Goal: Information Seeking & Learning: Learn about a topic

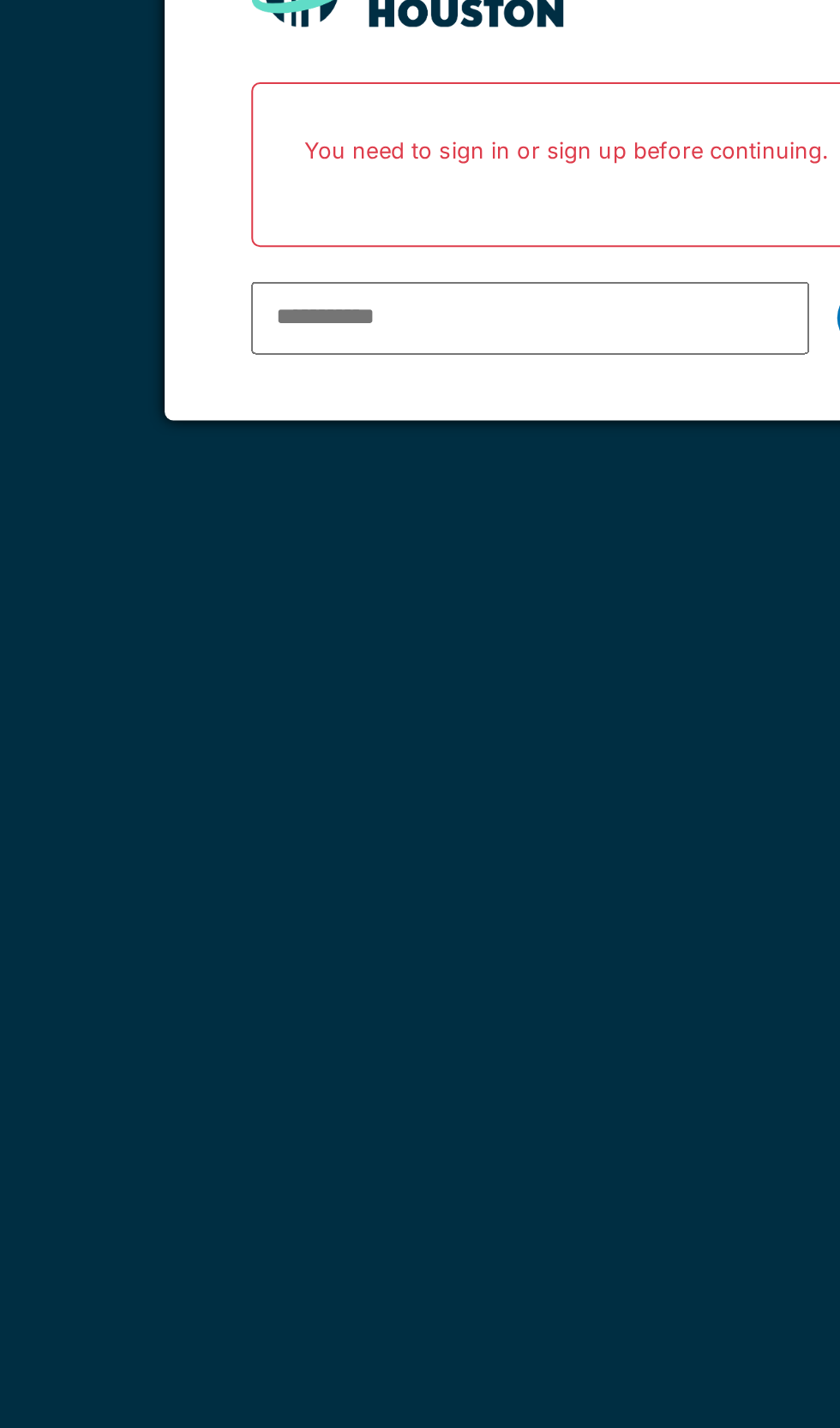
click at [359, 347] on input "email" at bounding box center [396, 347] width 275 height 36
type input "**********"
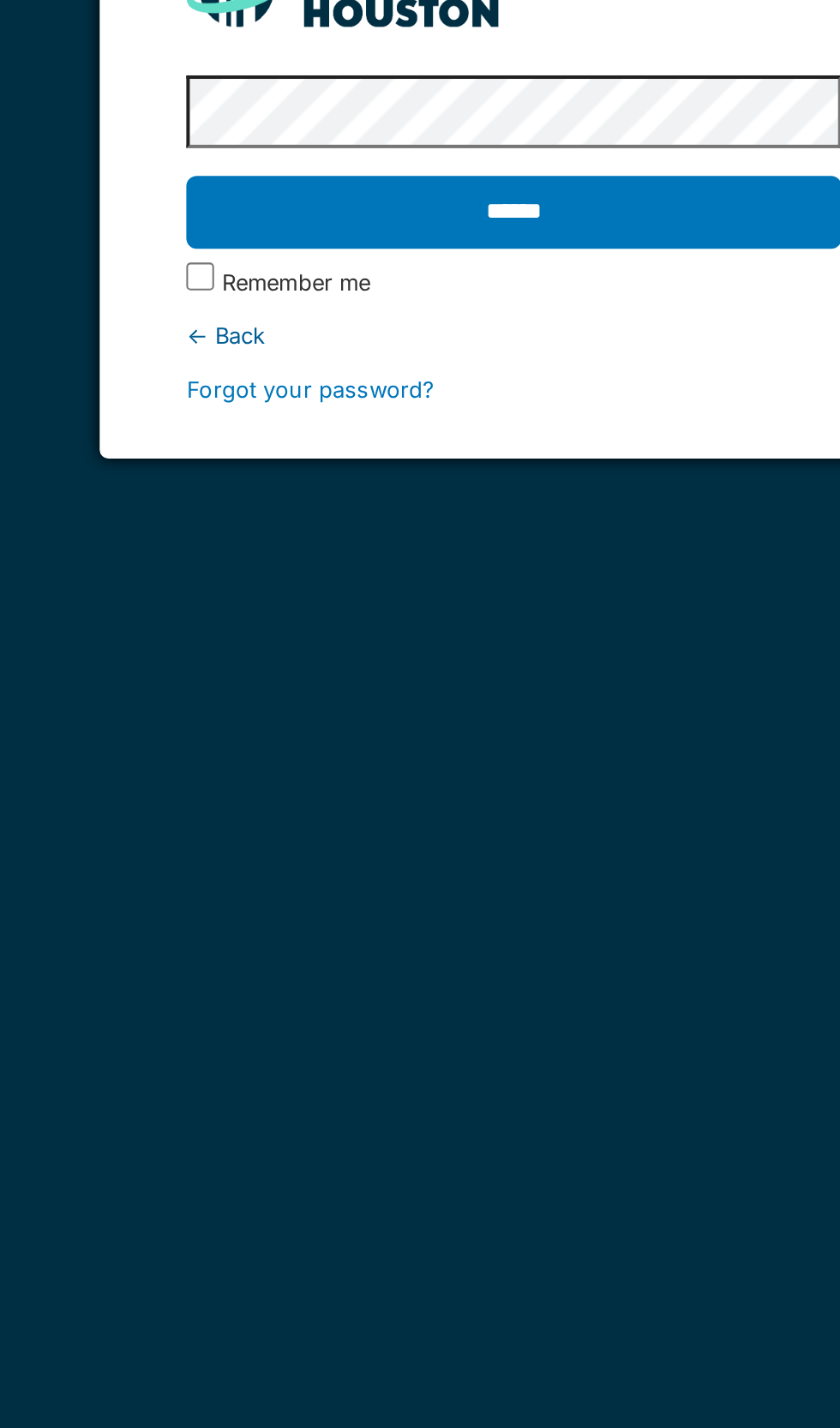
click at [445, 310] on input "******" at bounding box center [419, 295] width 323 height 36
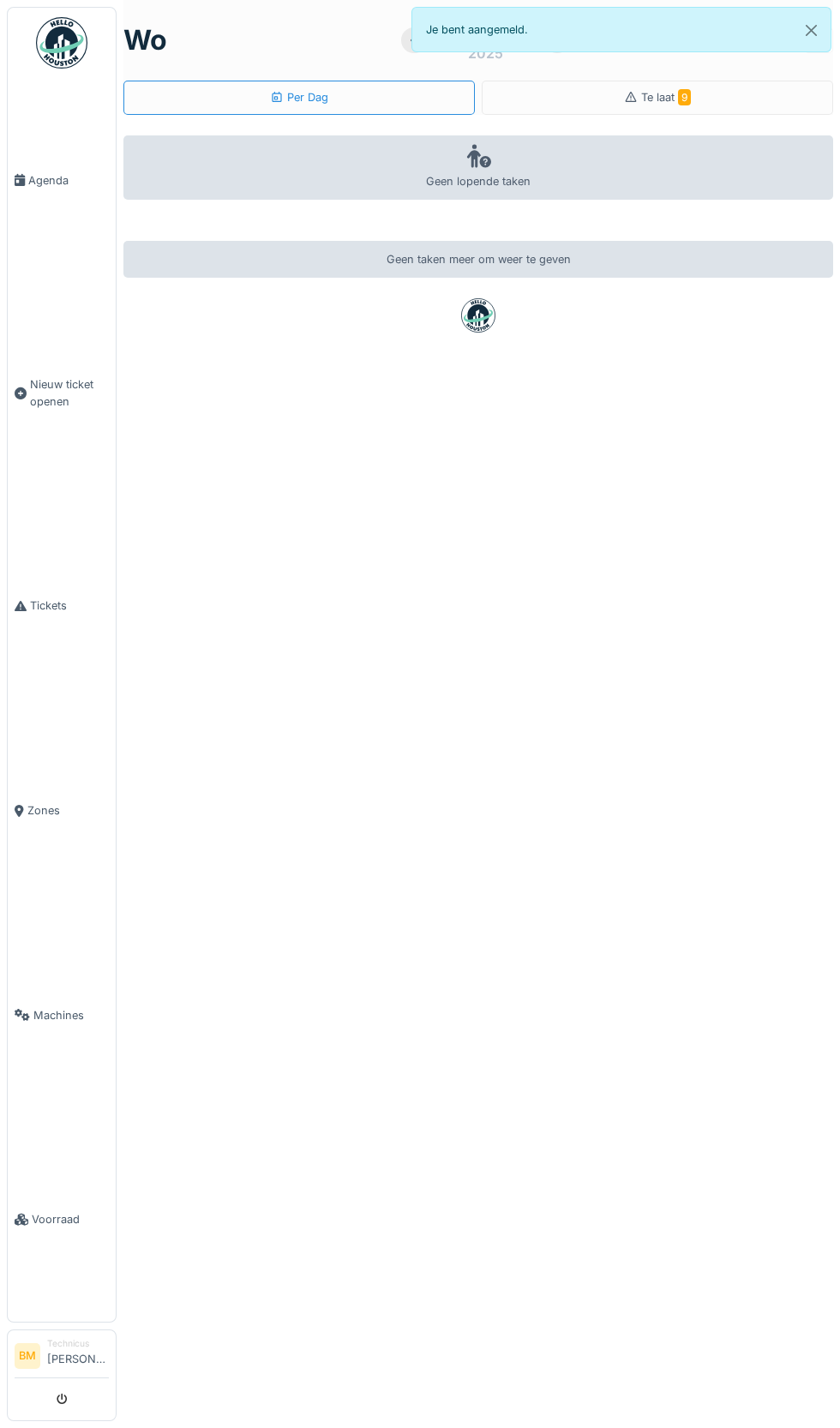
click at [64, 1322] on link "Voorraad" at bounding box center [61, 1220] width 108 height 205
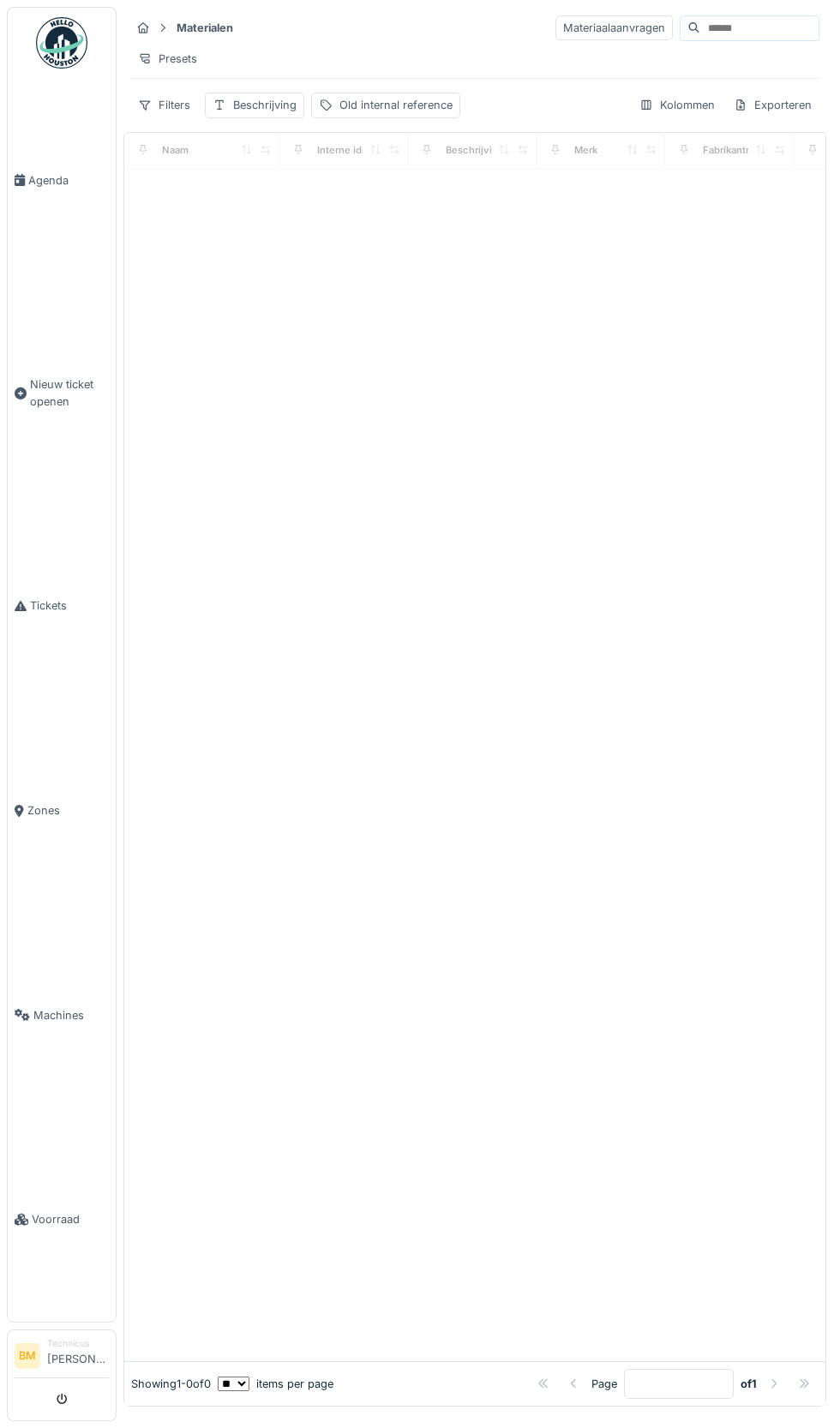
click at [733, 33] on input at bounding box center [759, 29] width 119 height 24
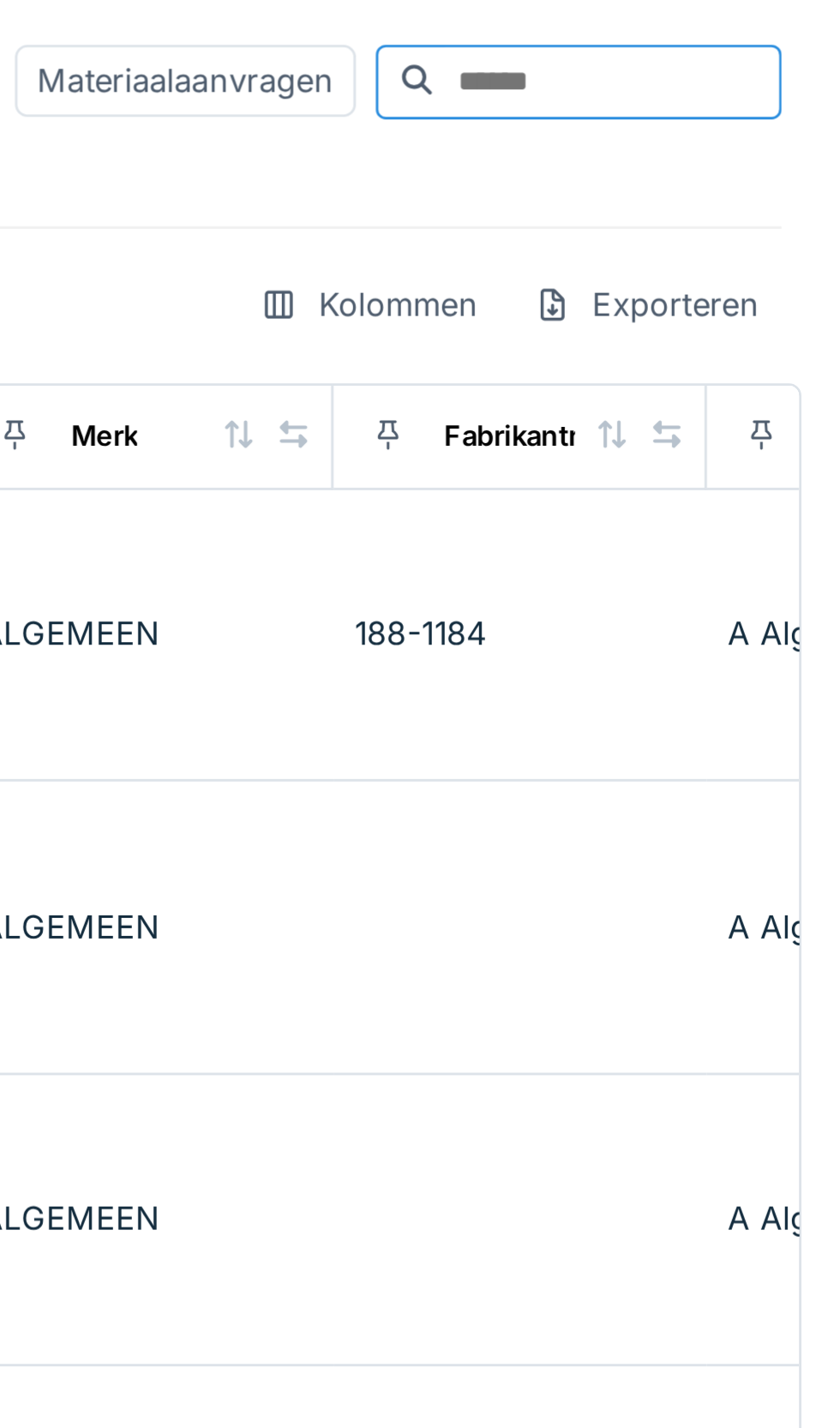
click at [713, 29] on input at bounding box center [759, 29] width 119 height 24
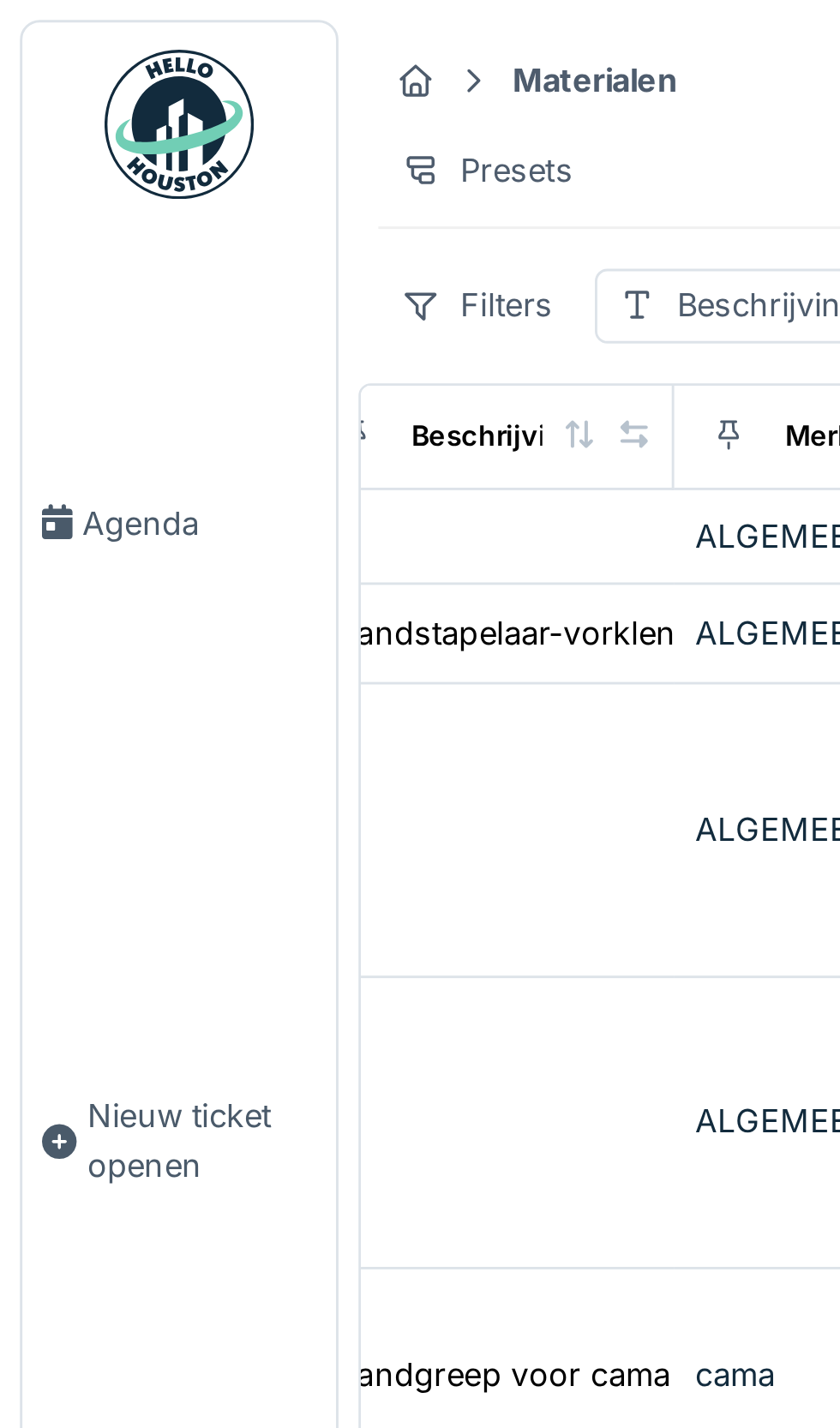
scroll to position [0, 482]
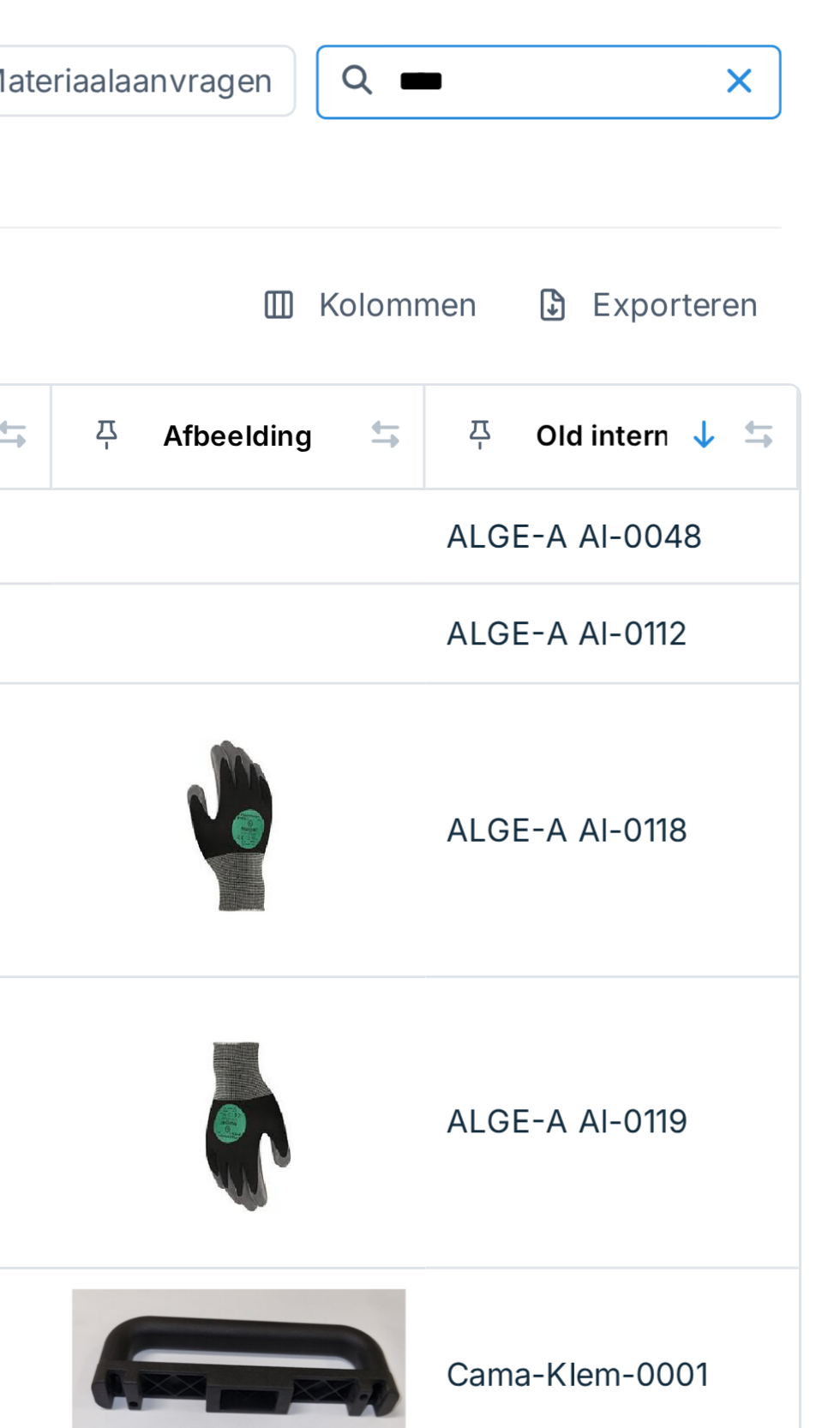
click at [706, 27] on input "****" at bounding box center [739, 29] width 119 height 24
type input "*"
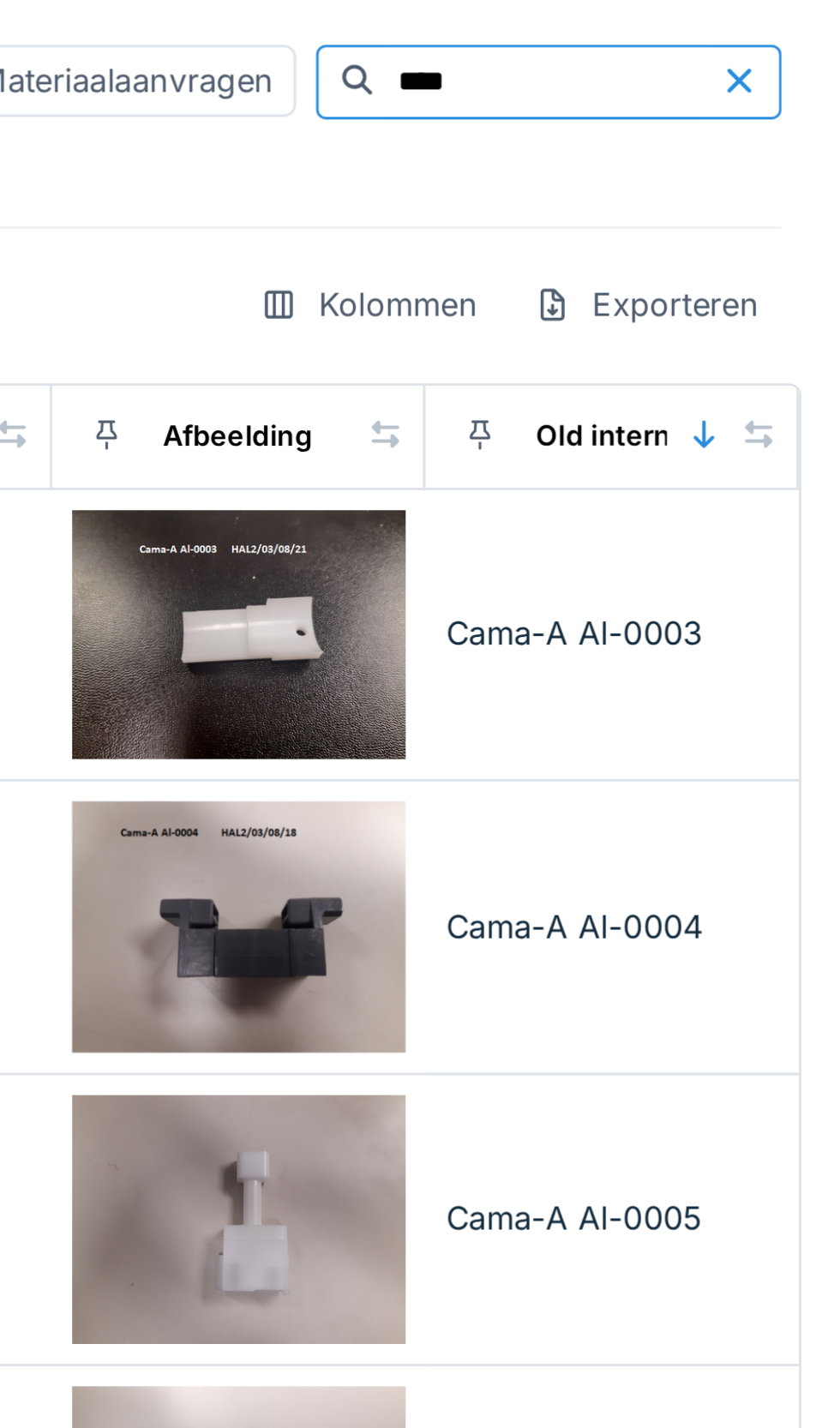
type input "****"
click at [756, 420] on div "Cama-A Al-0005" at bounding box center [761, 419] width 115 height 16
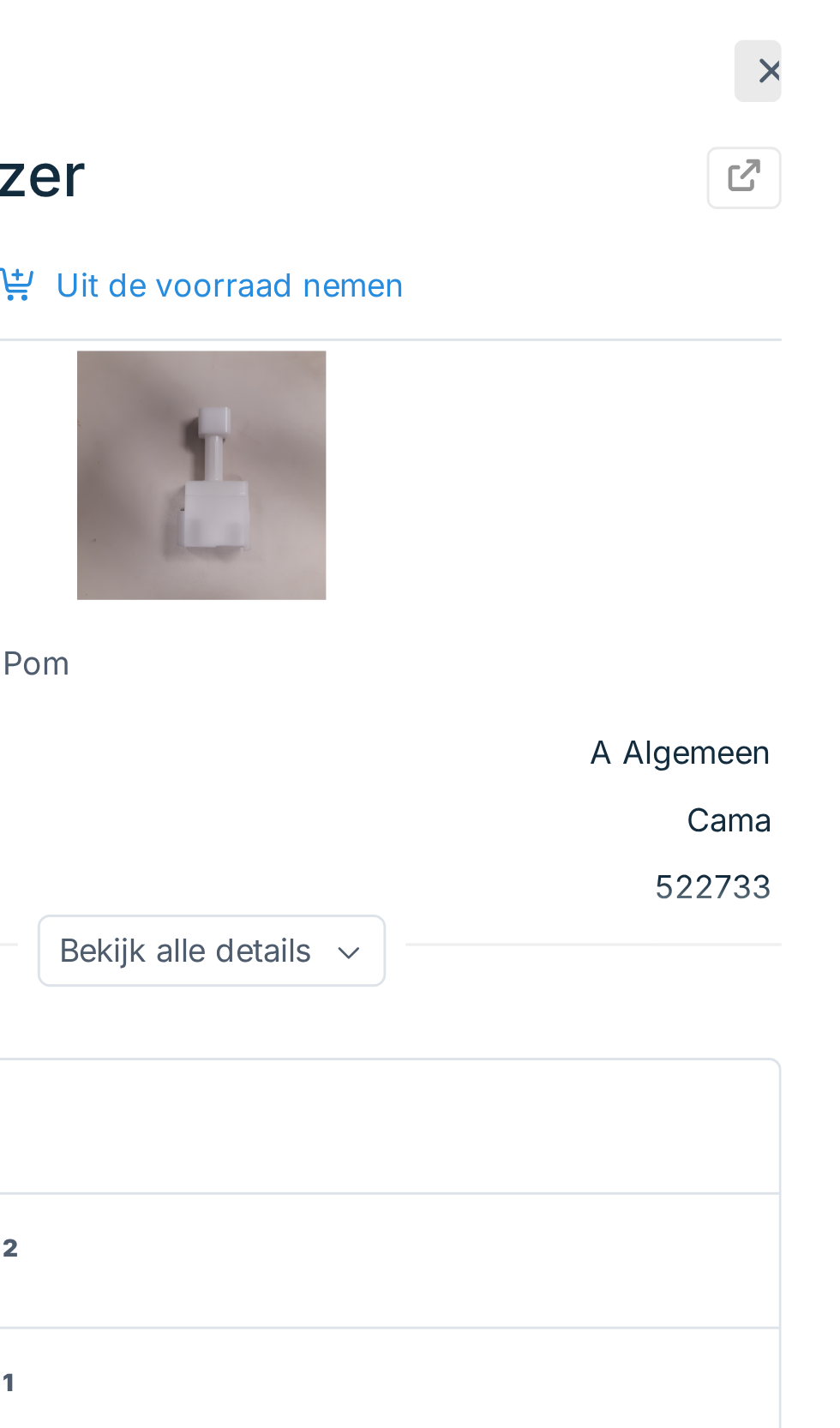
scroll to position [0, 395]
click at [680, 320] on div "Bekijk alle details" at bounding box center [623, 327] width 120 height 25
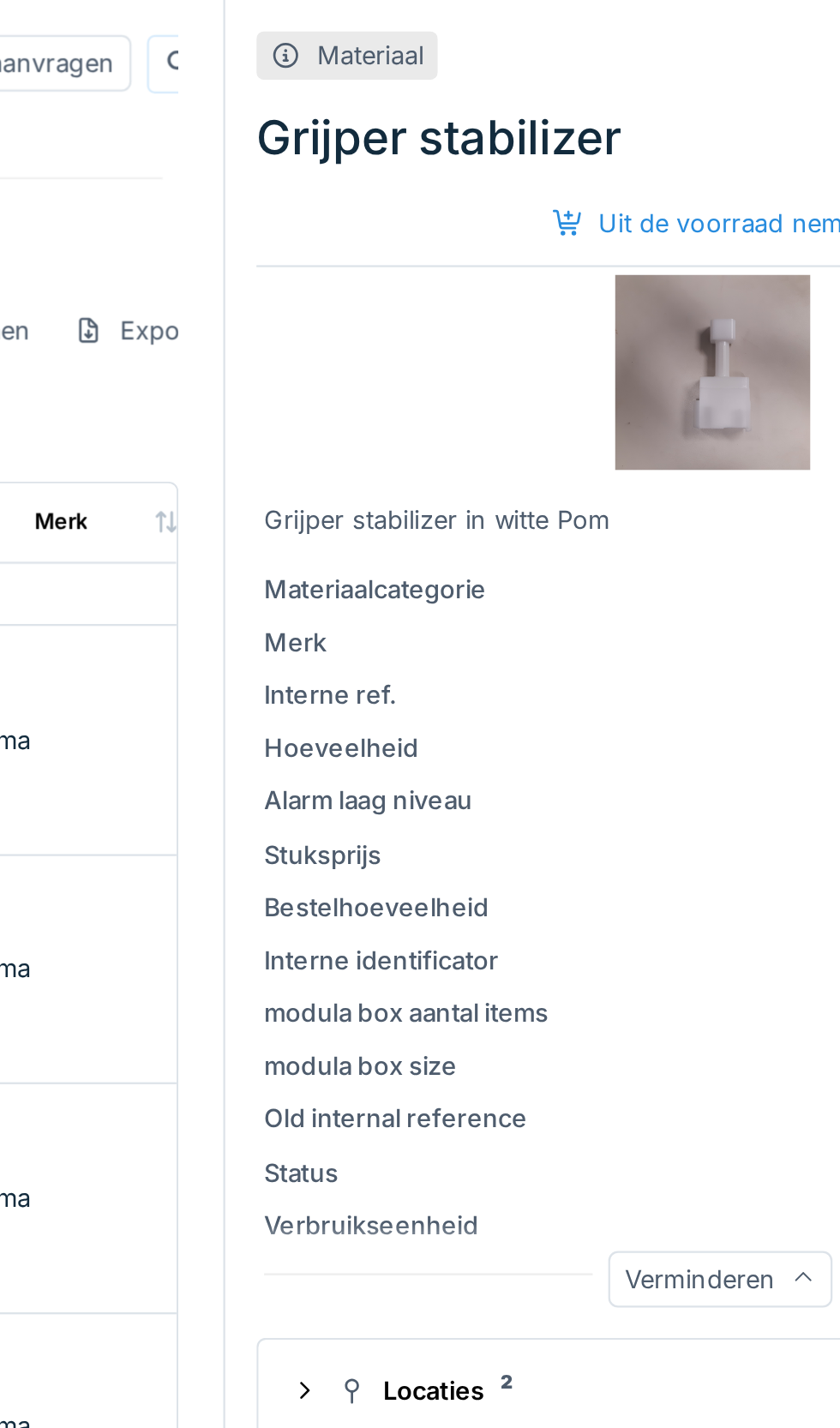
scroll to position [171, 250]
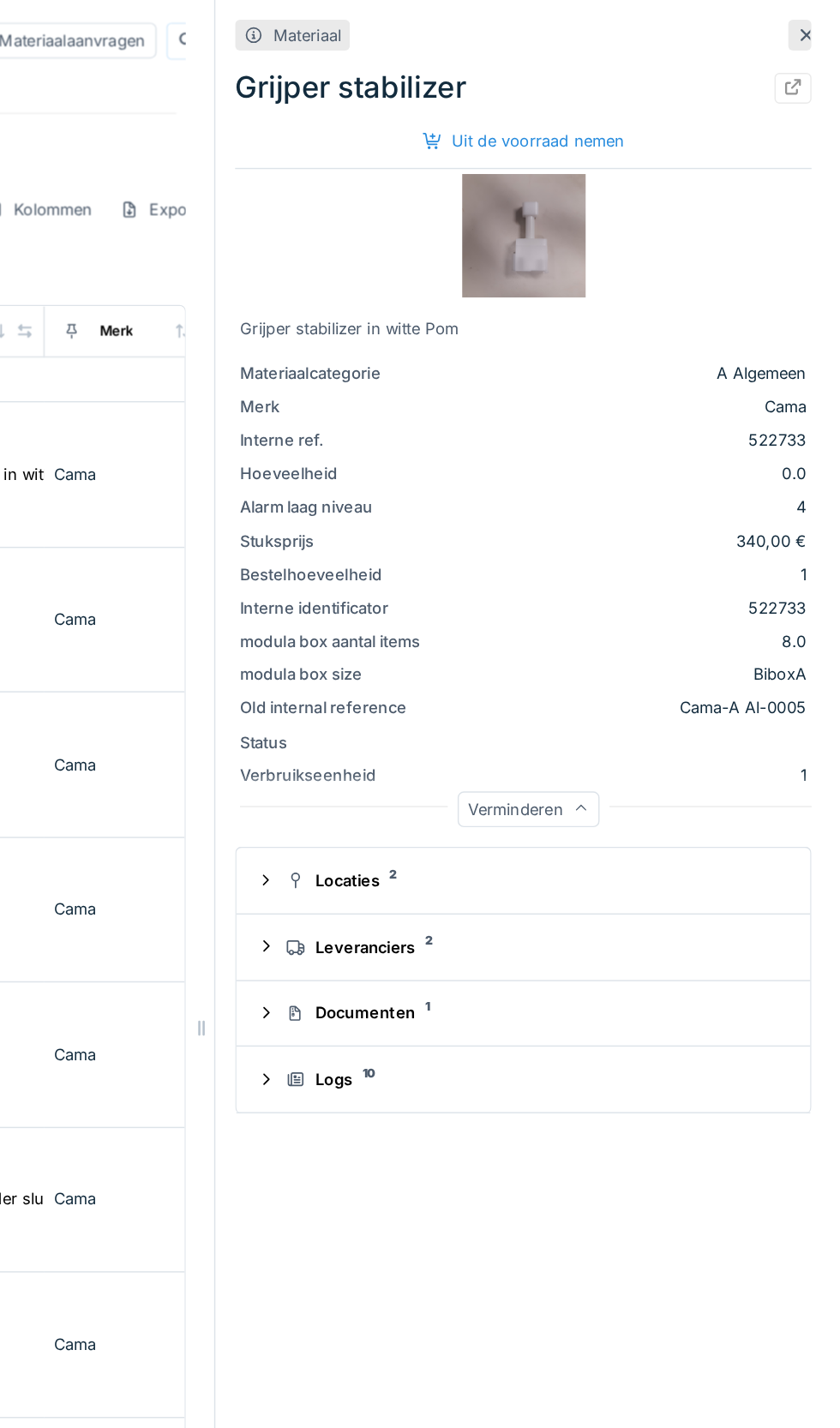
click at [545, 703] on div "Documenten 1" at bounding box center [626, 703] width 344 height 16
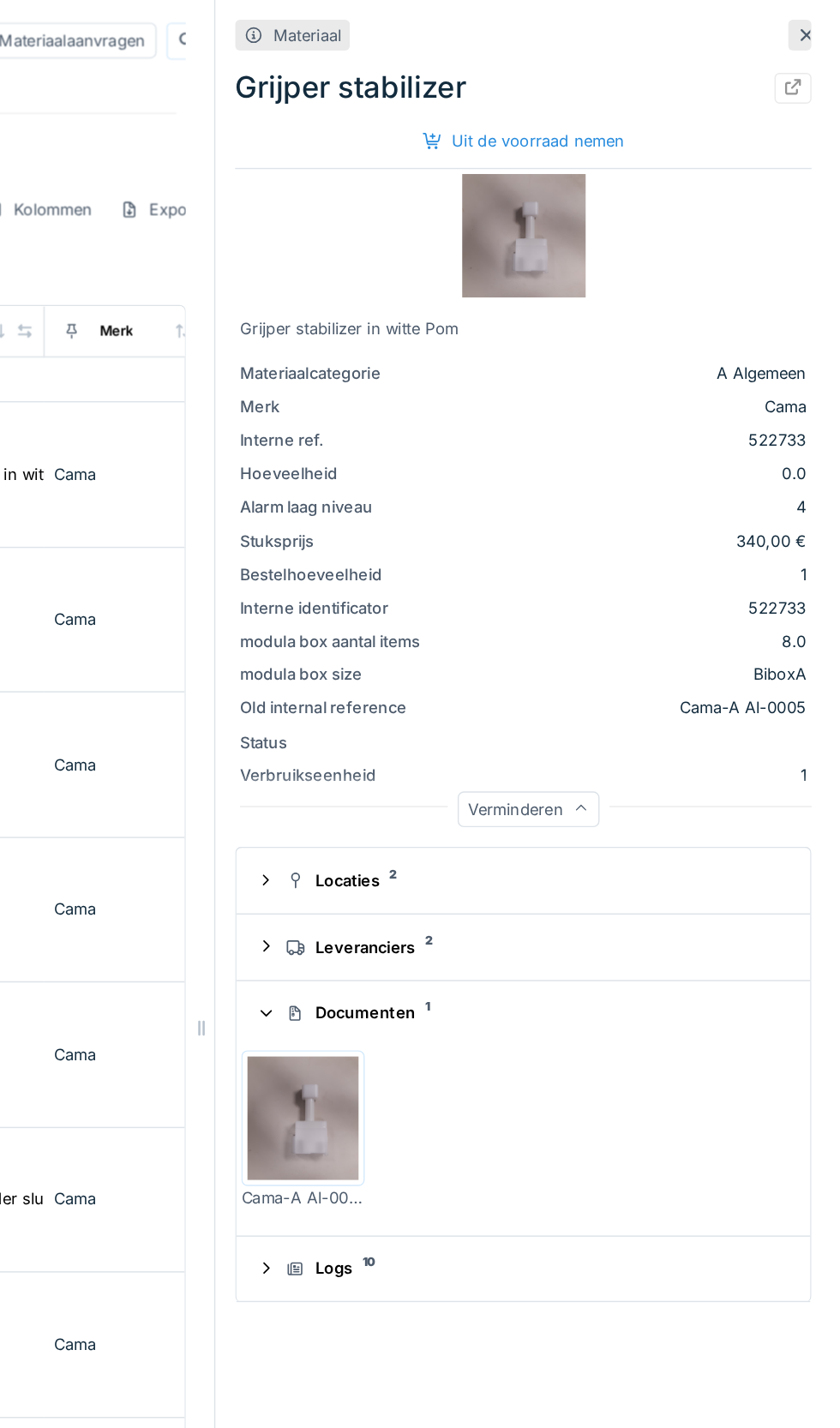
click at [510, 877] on sup "10" at bounding box center [512, 877] width 10 height 0
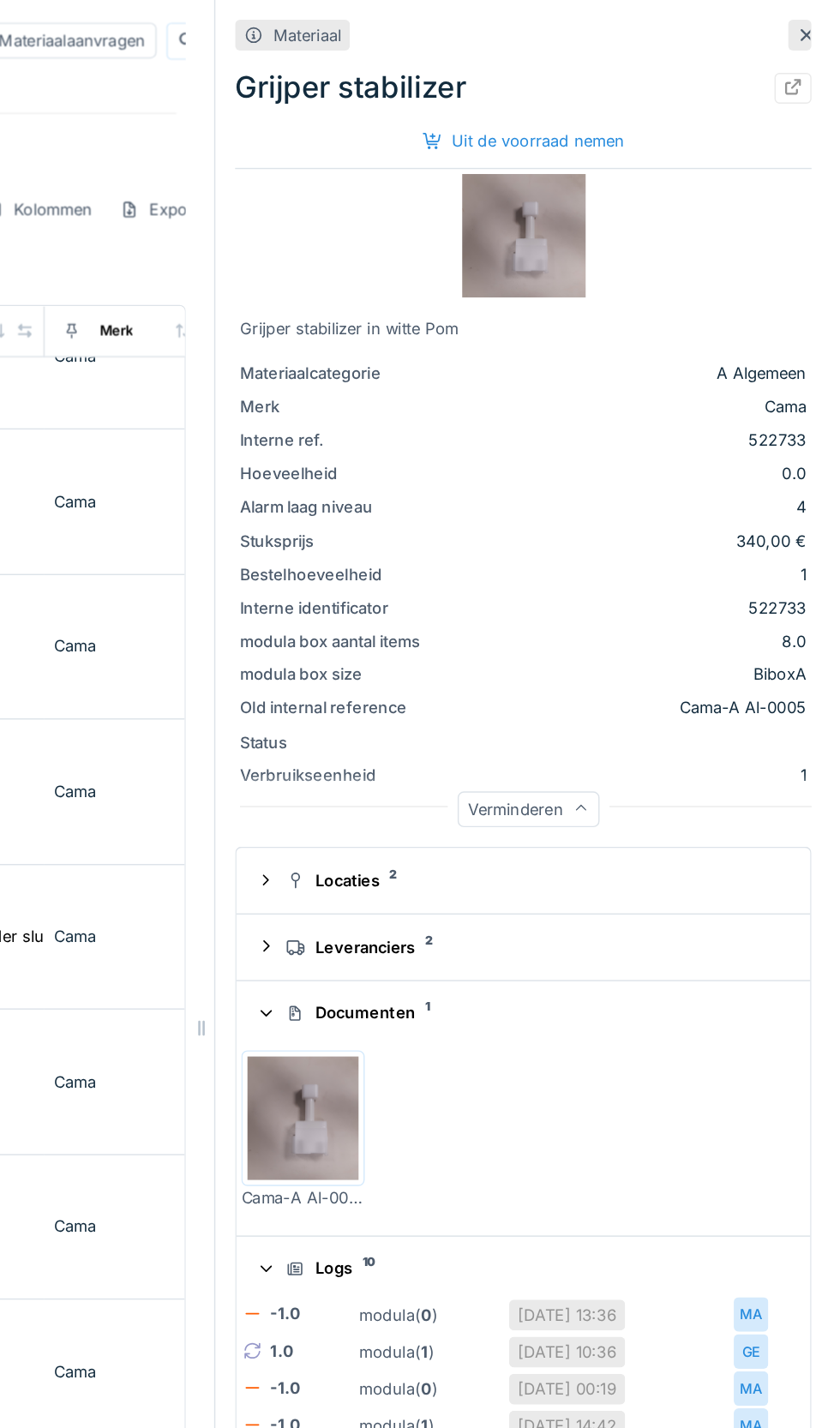
scroll to position [358, 250]
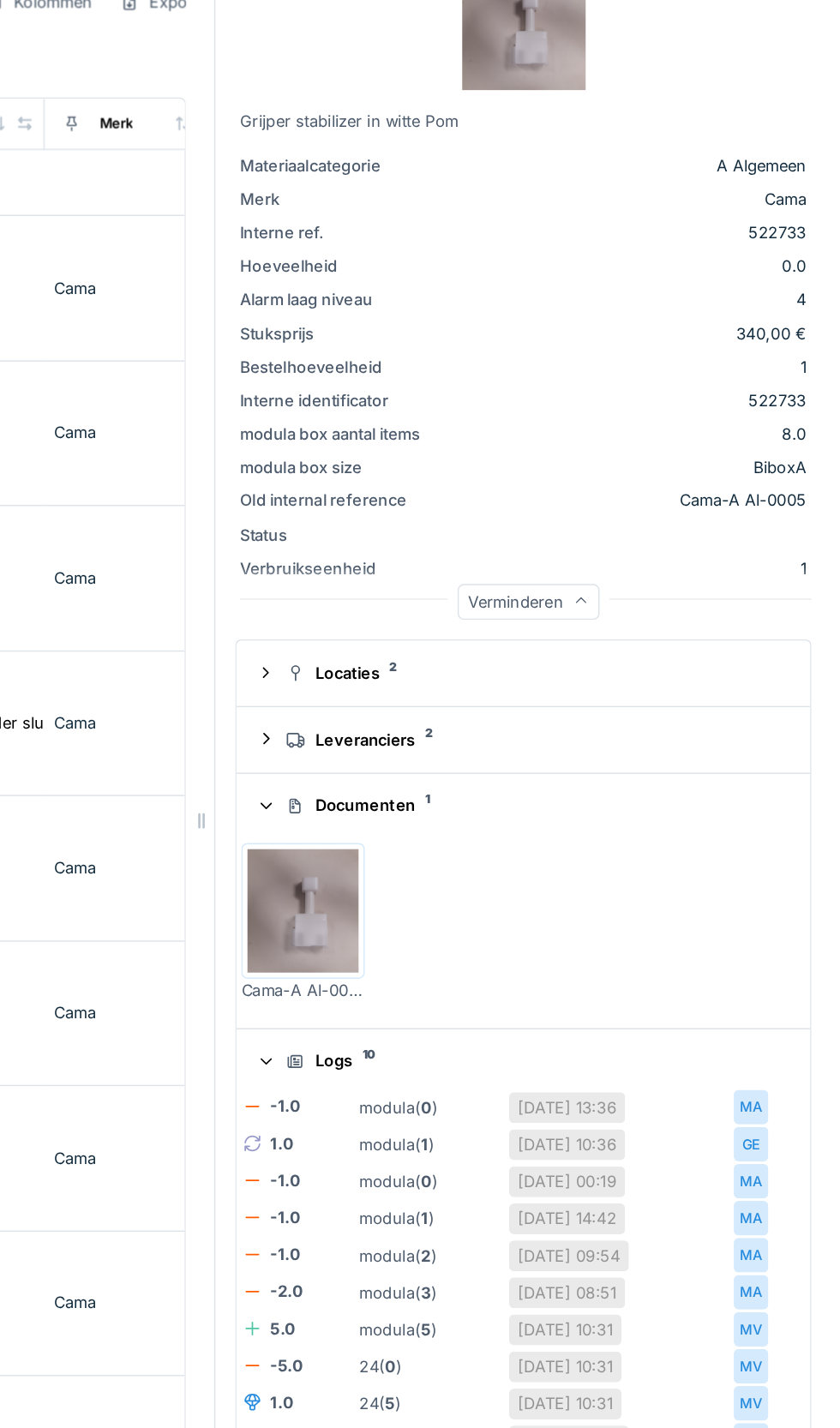
click at [533, 643] on summary "Leveranciers 2" at bounding box center [619, 657] width 384 height 32
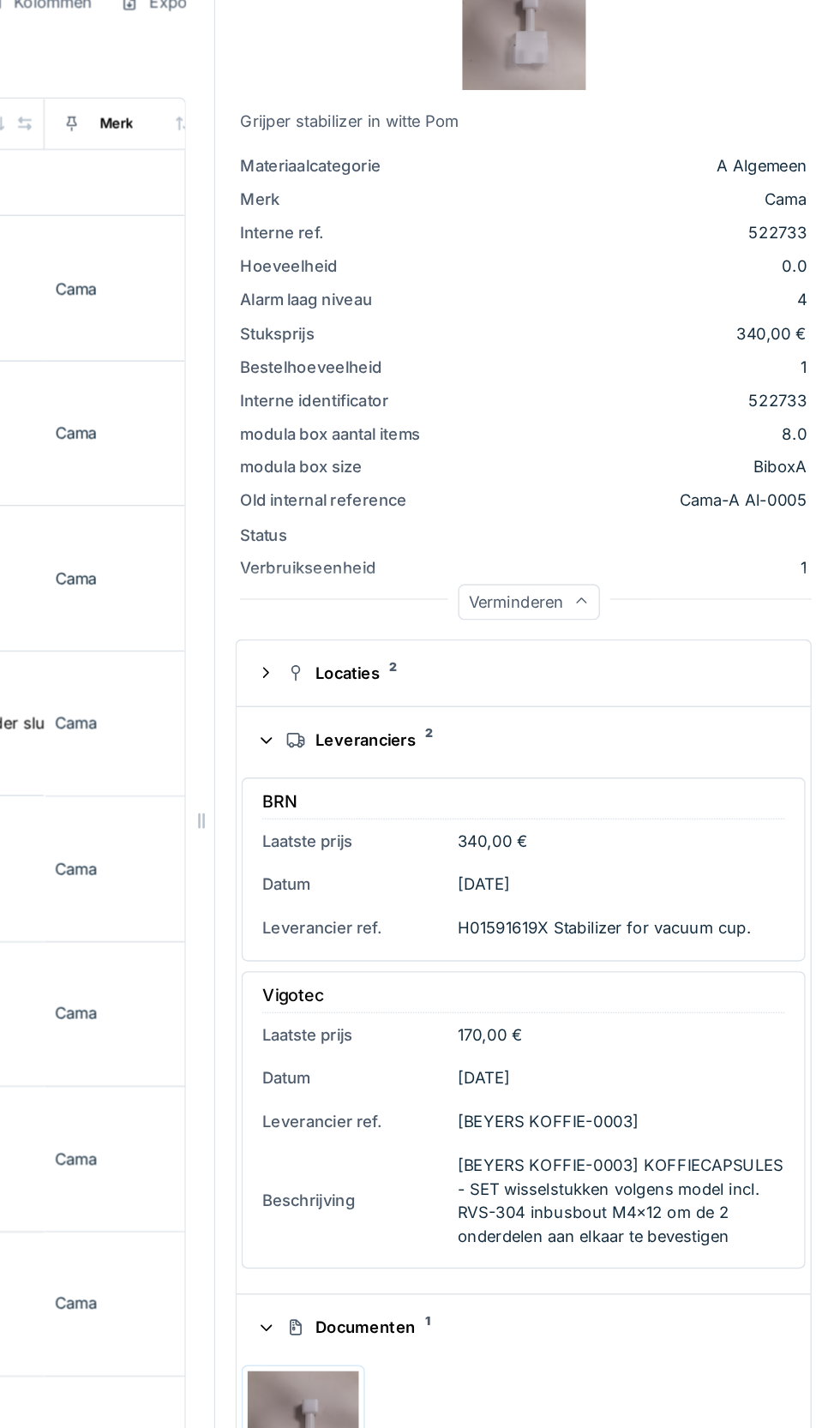
click at [527, 605] on div "Locaties 2" at bounding box center [626, 611] width 344 height 16
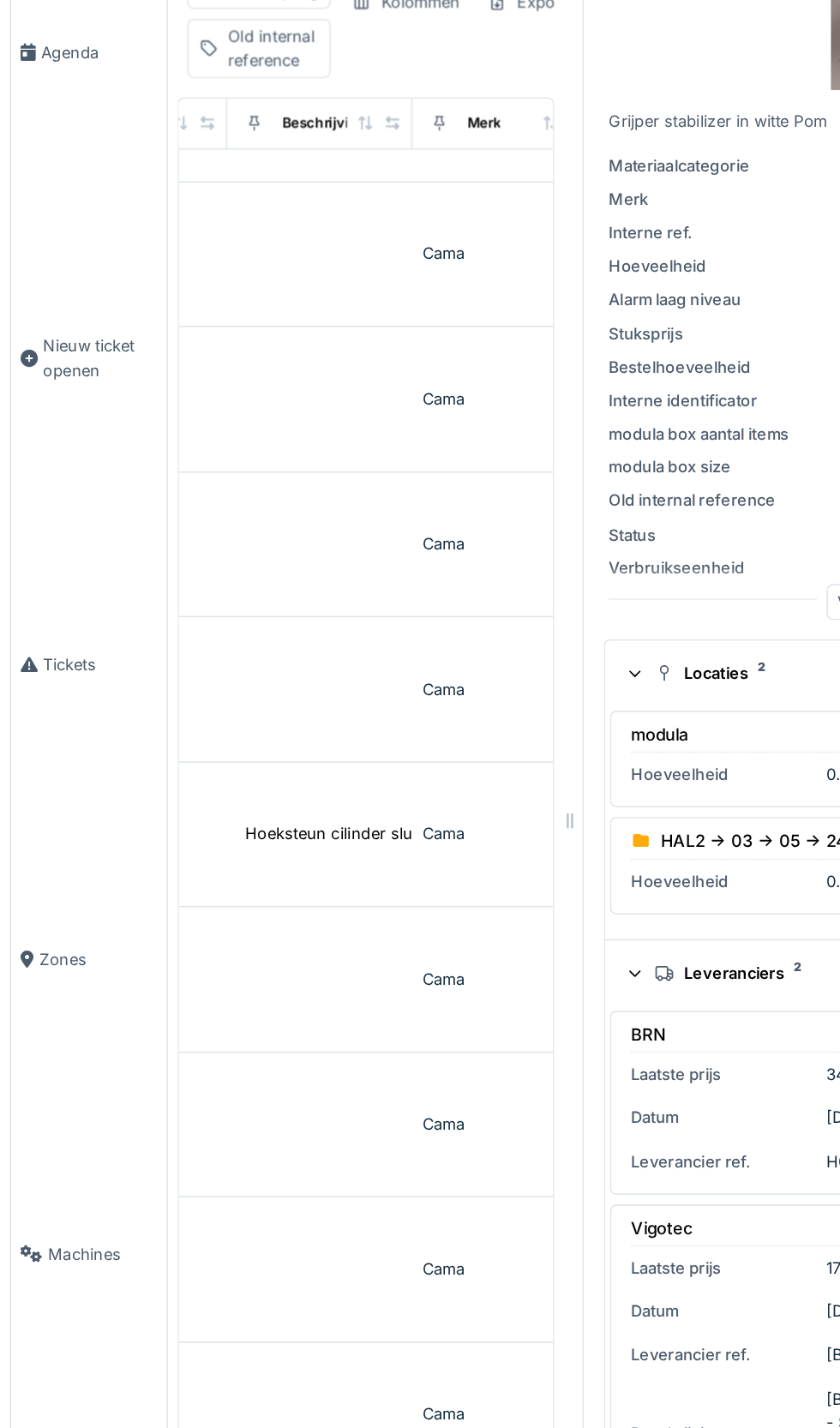
scroll to position [281, 0]
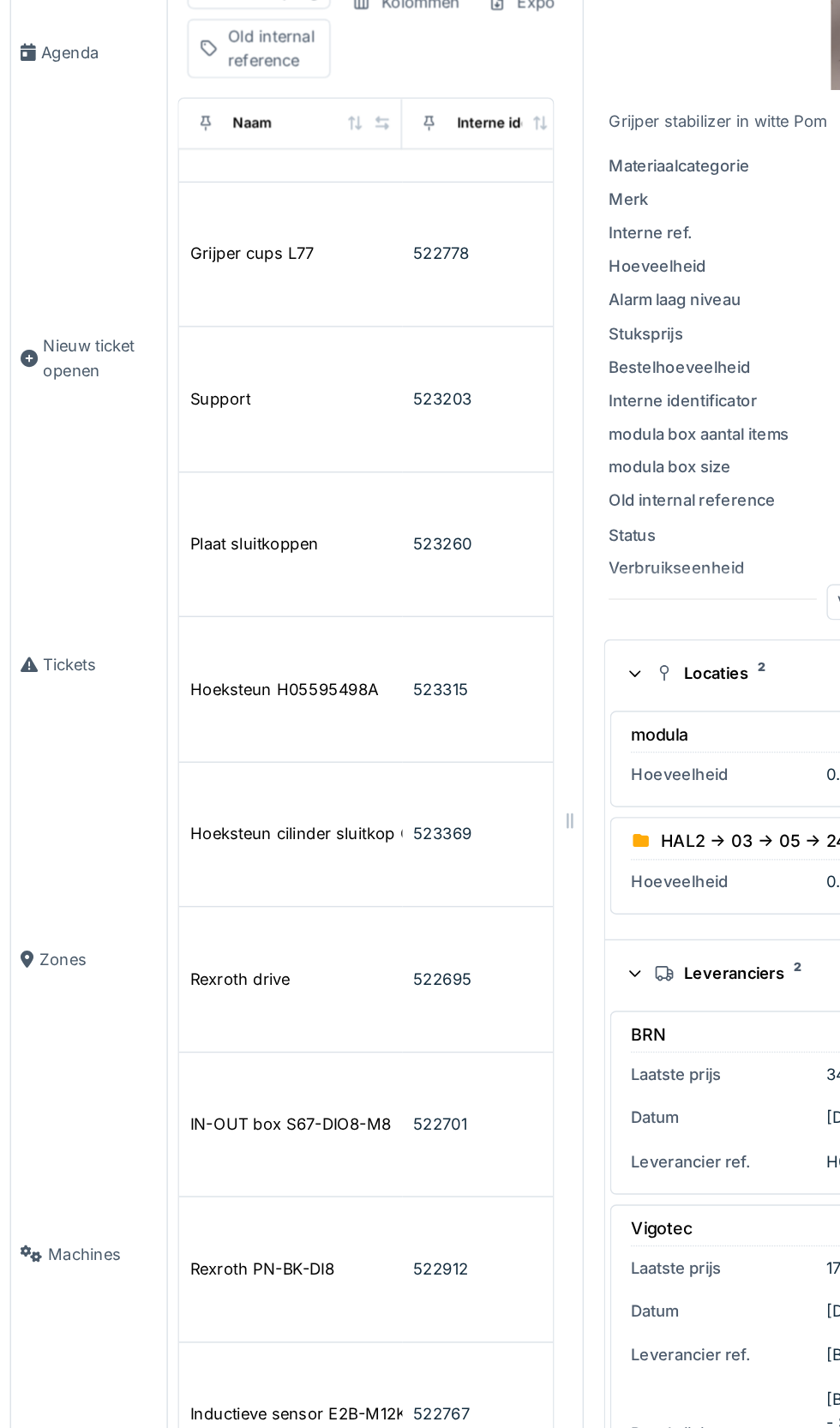
click at [311, 326] on div "522778" at bounding box center [344, 320] width 115 height 16
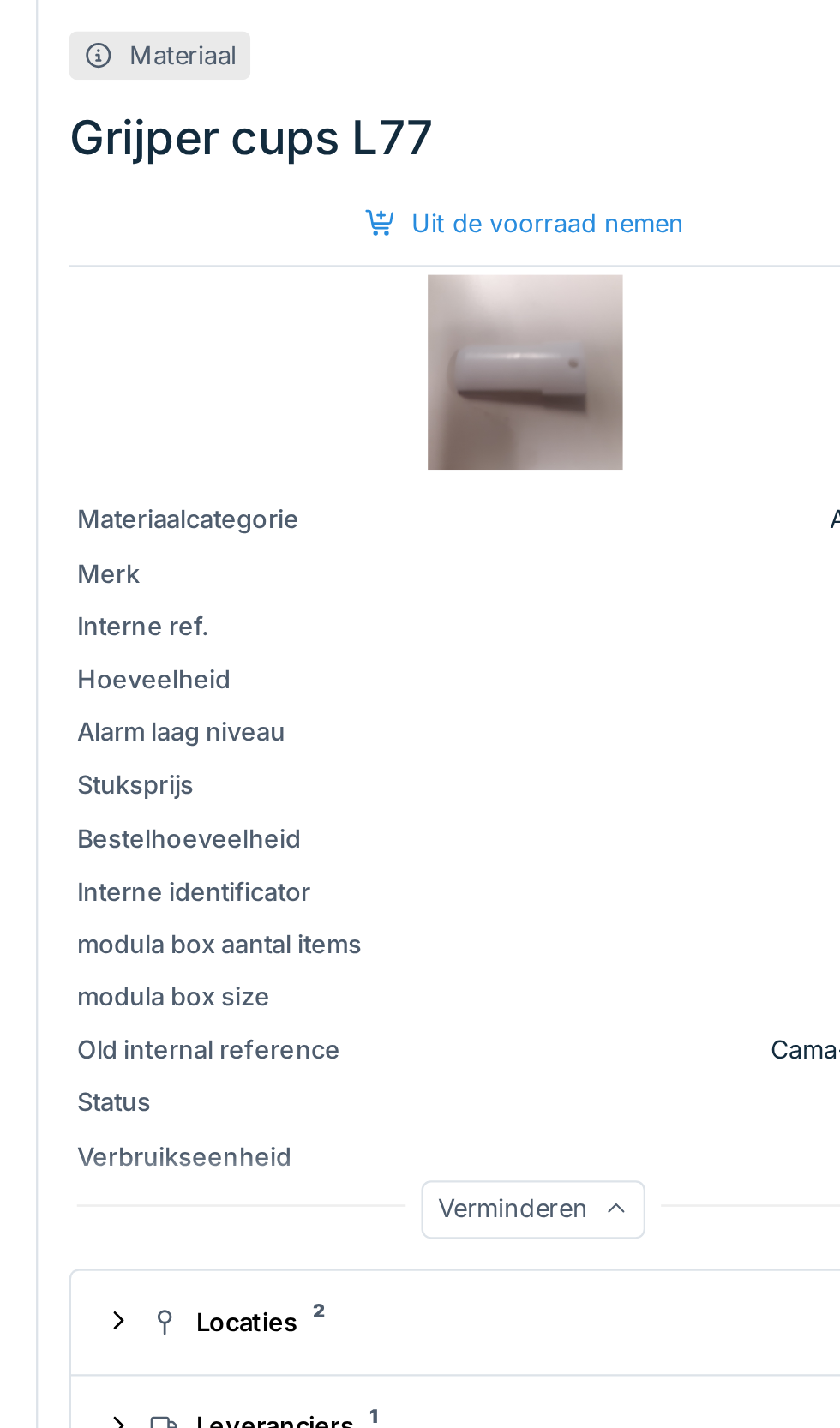
scroll to position [414, 0]
click at [515, 579] on div "Locaties 2" at bounding box center [626, 581] width 344 height 16
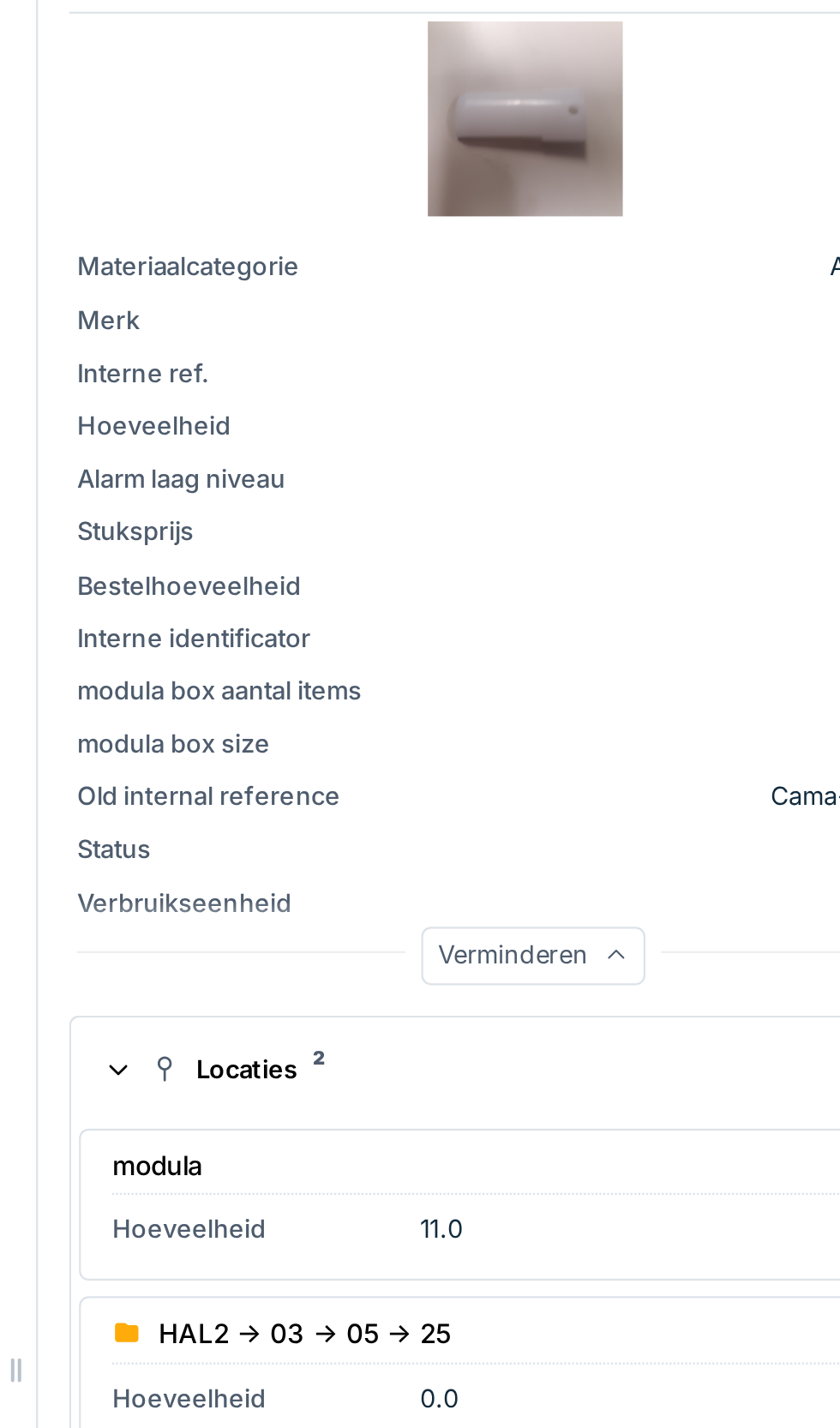
scroll to position [0, 0]
